Goal: Navigation & Orientation: Find specific page/section

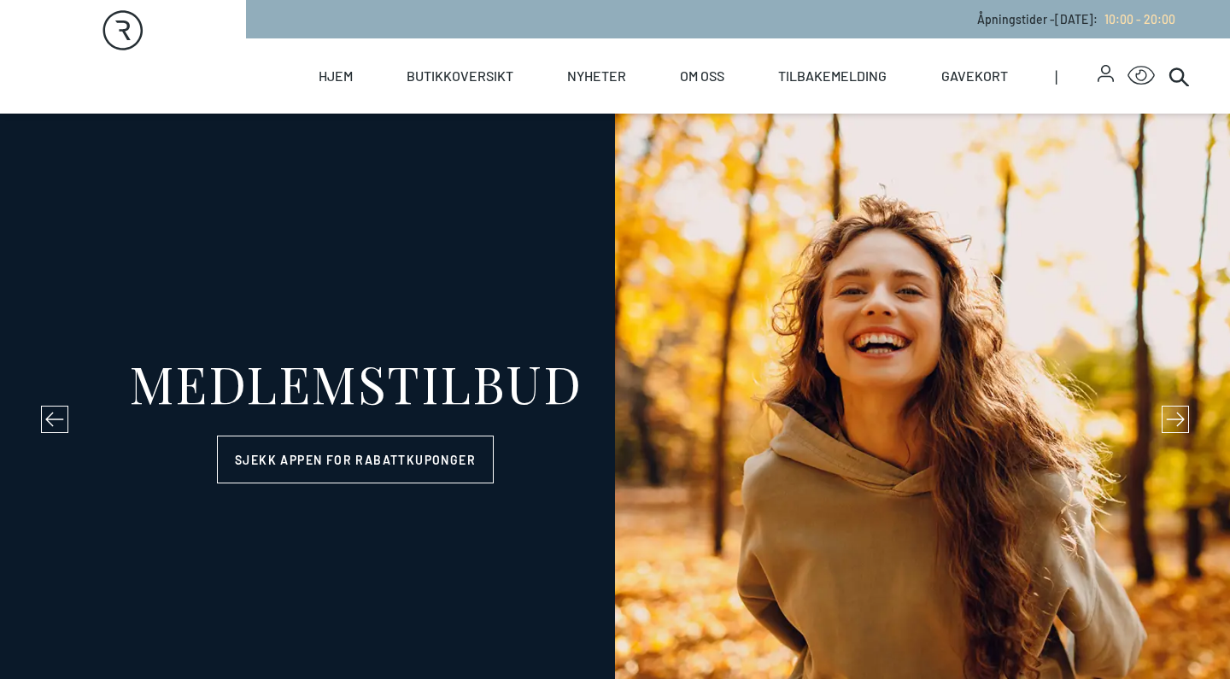
select select "NO"
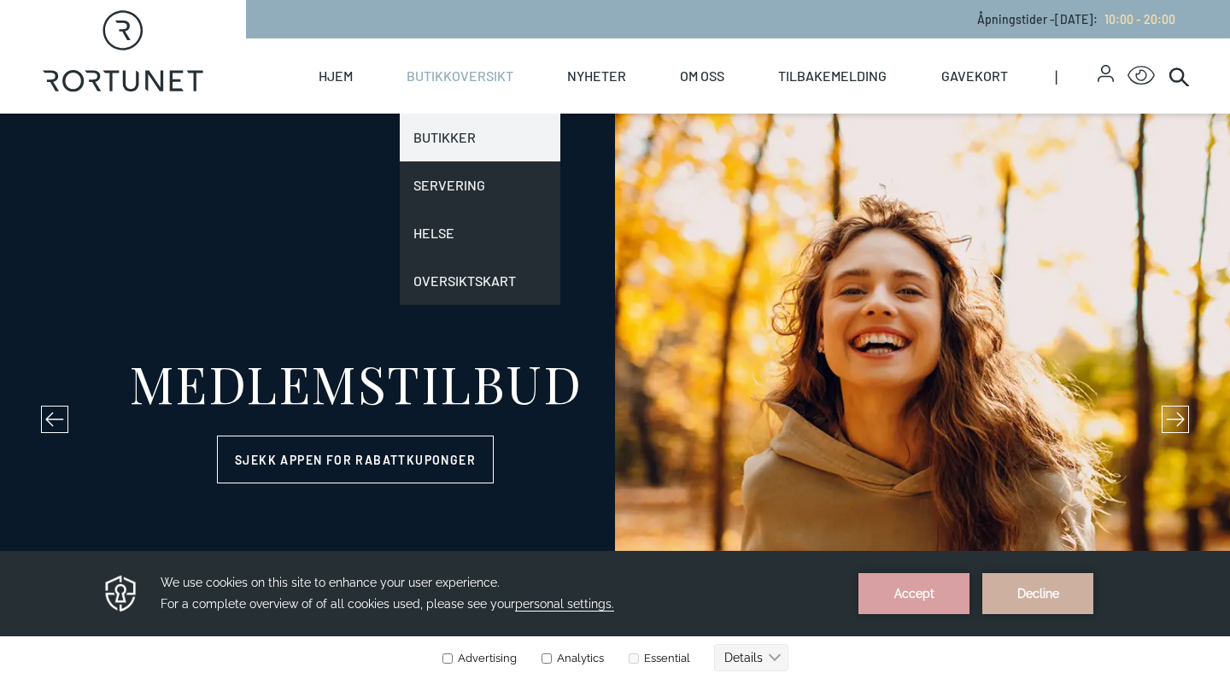
click at [449, 140] on link "Butikker" at bounding box center [480, 138] width 161 height 48
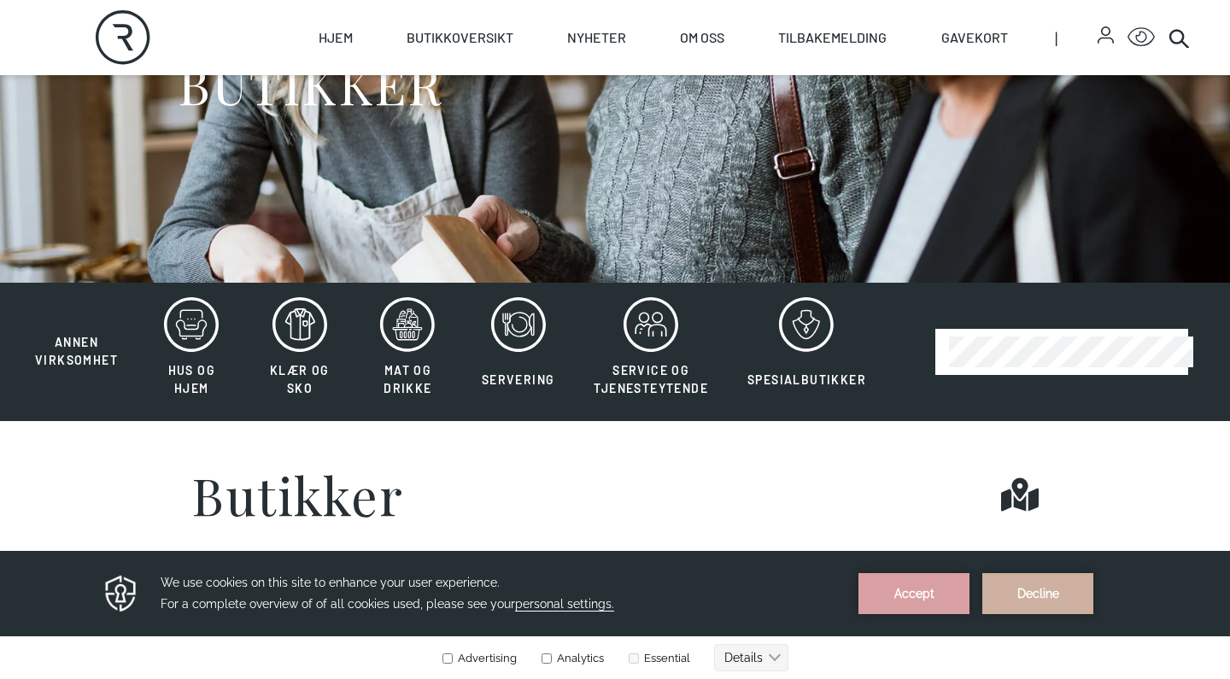
scroll to position [218, 0]
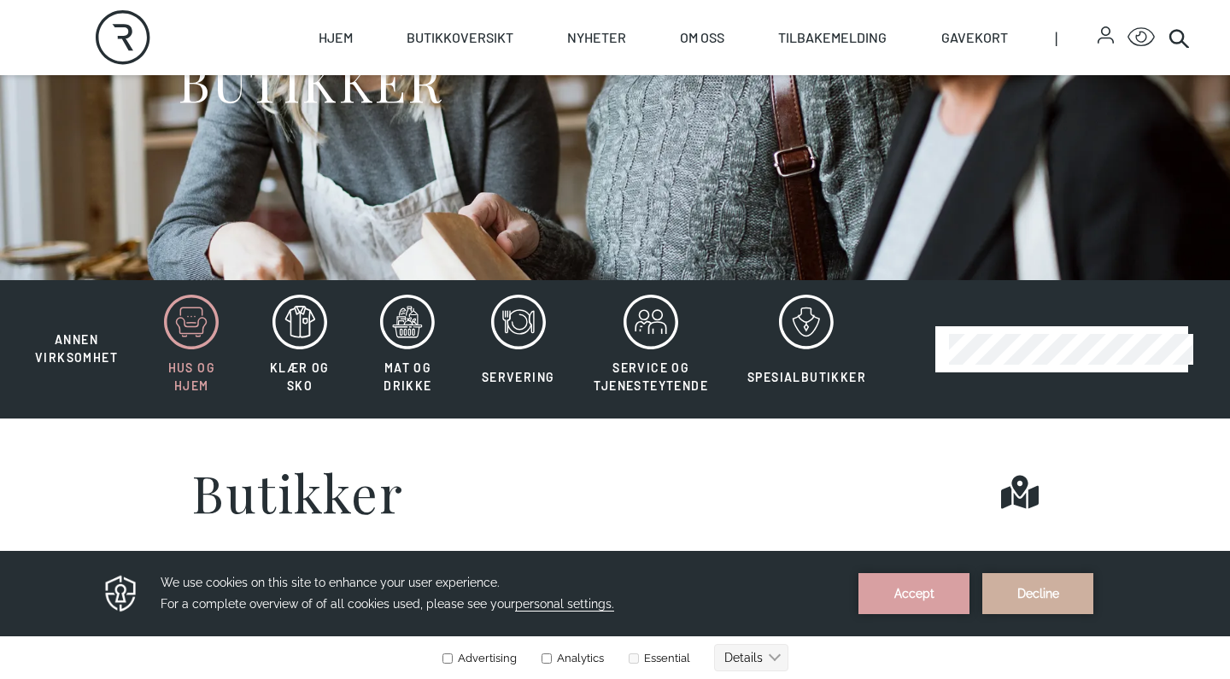
click at [177, 329] on icon at bounding box center [191, 322] width 55 height 55
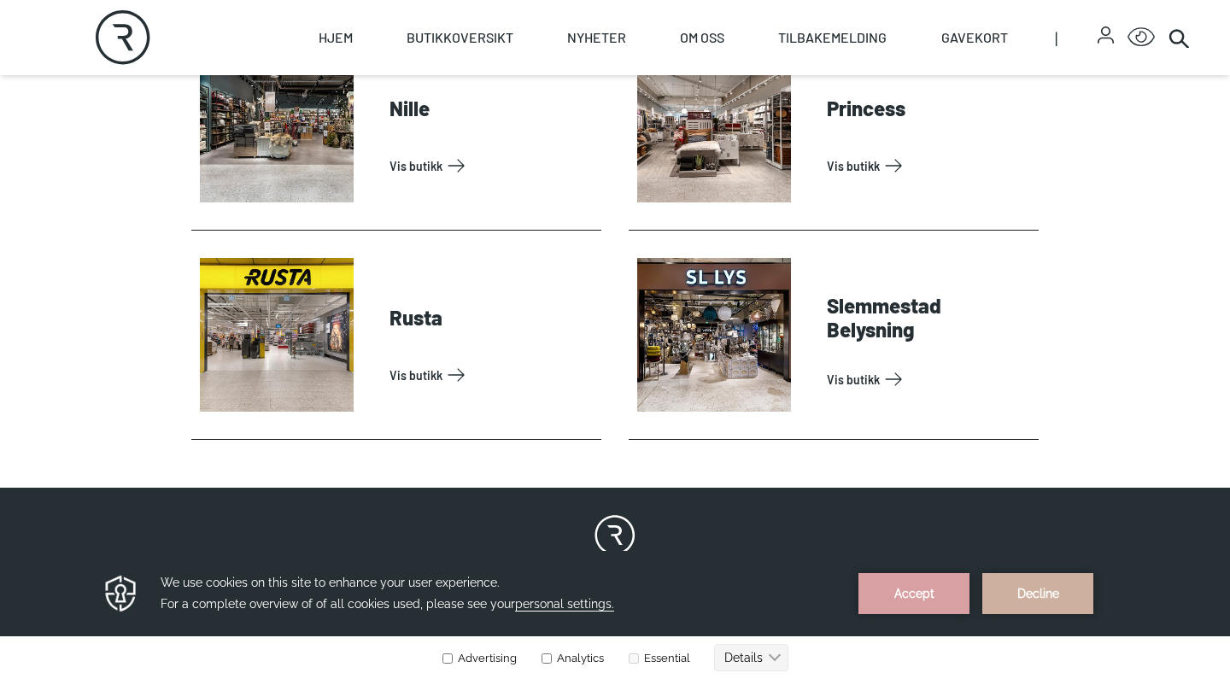
scroll to position [1254, 0]
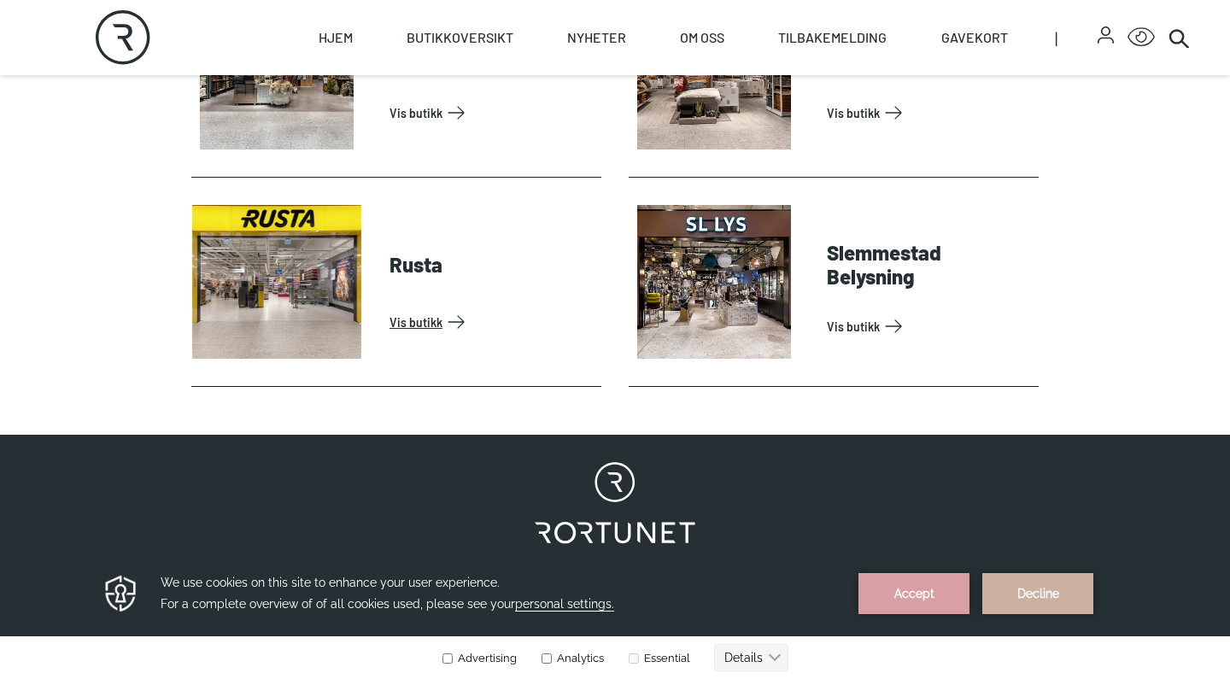
click at [390, 308] on link "Vis butikk" at bounding box center [492, 321] width 205 height 27
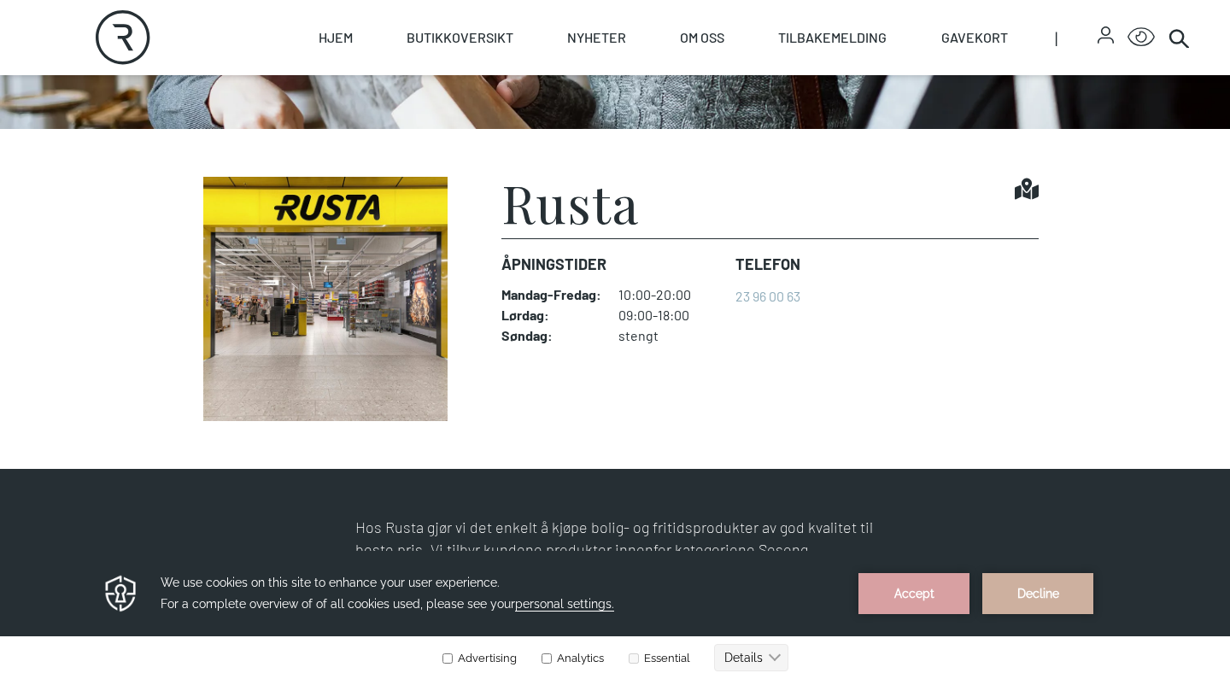
scroll to position [366, 0]
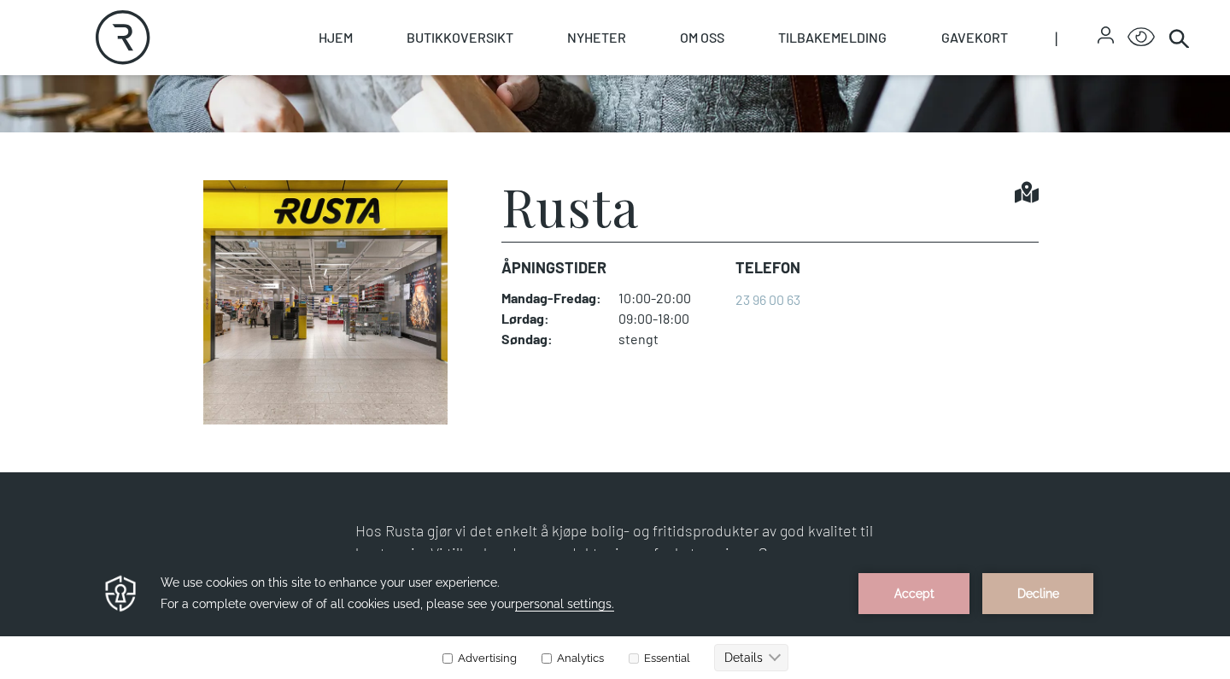
click at [338, 297] on img at bounding box center [325, 302] width 269 height 244
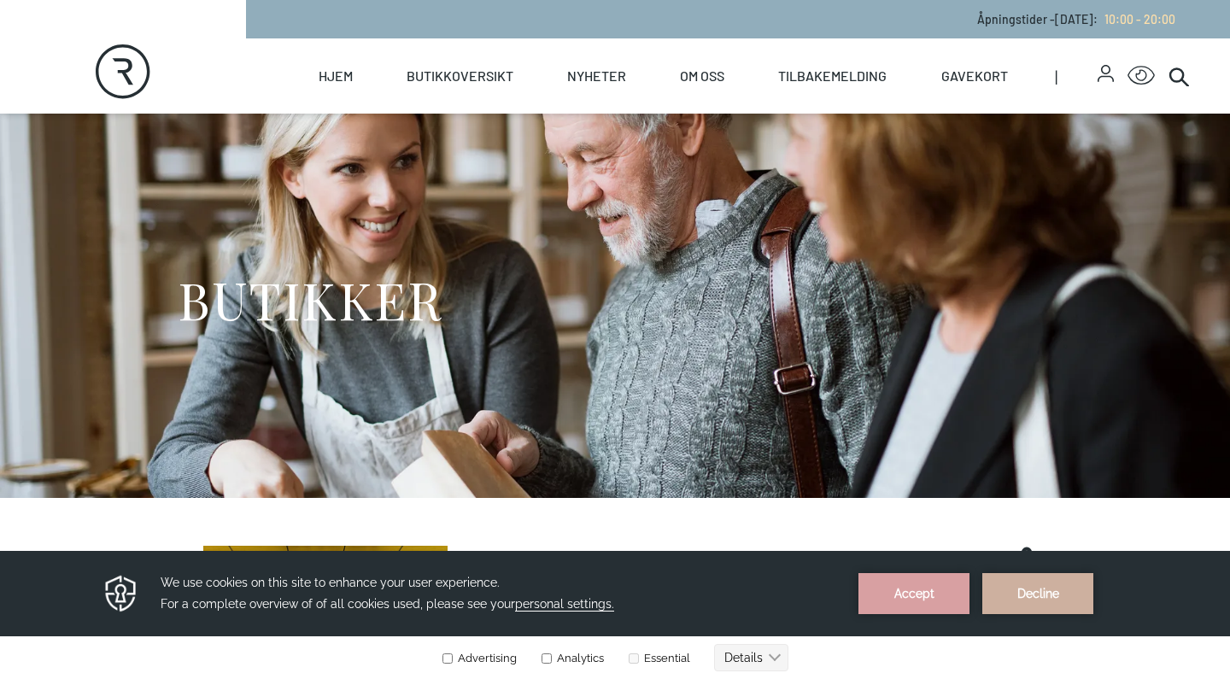
scroll to position [0, 0]
